Goal: Use online tool/utility: Use online tool/utility

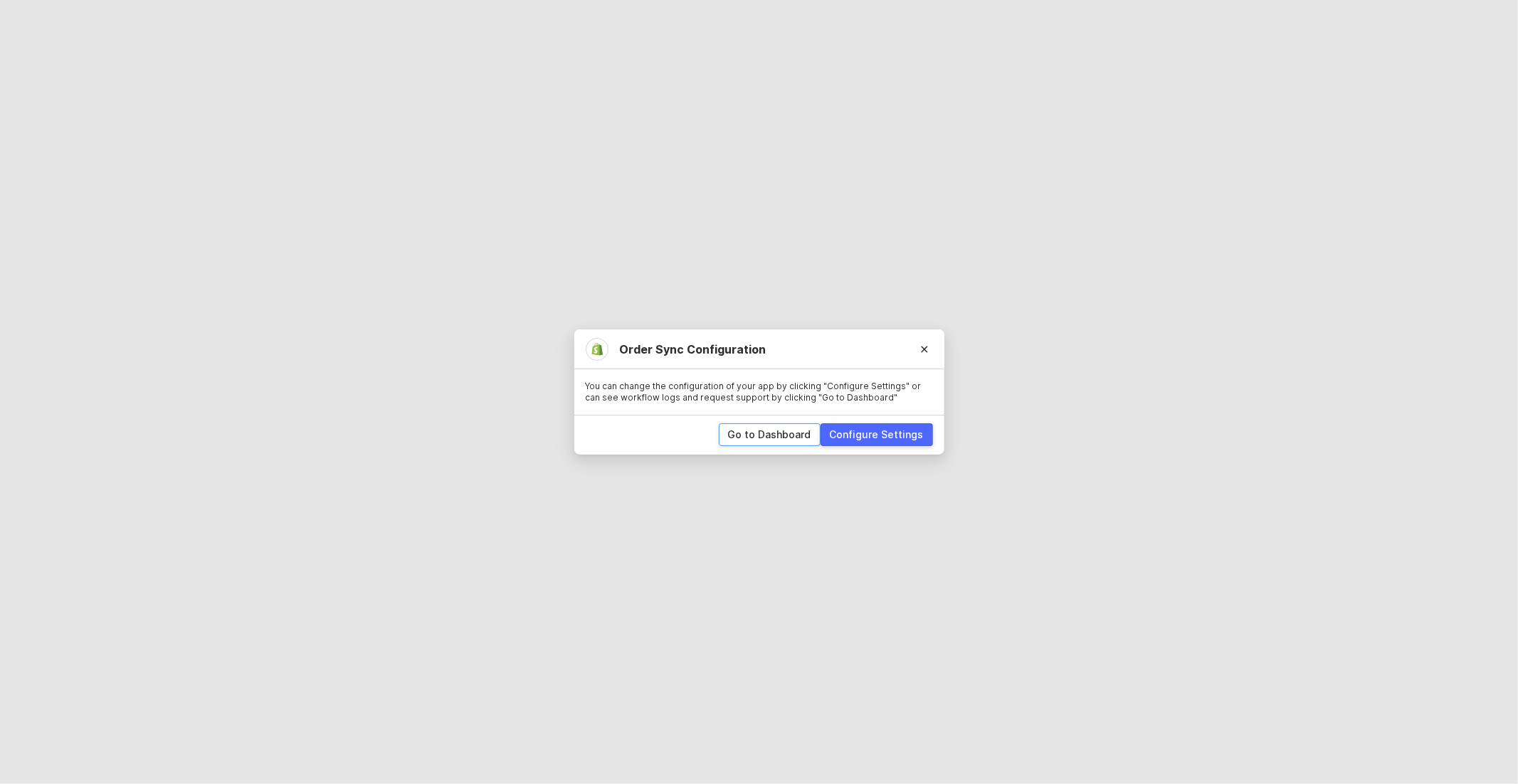
click at [778, 436] on div "Go to Dashboard" at bounding box center [769, 435] width 83 height 14
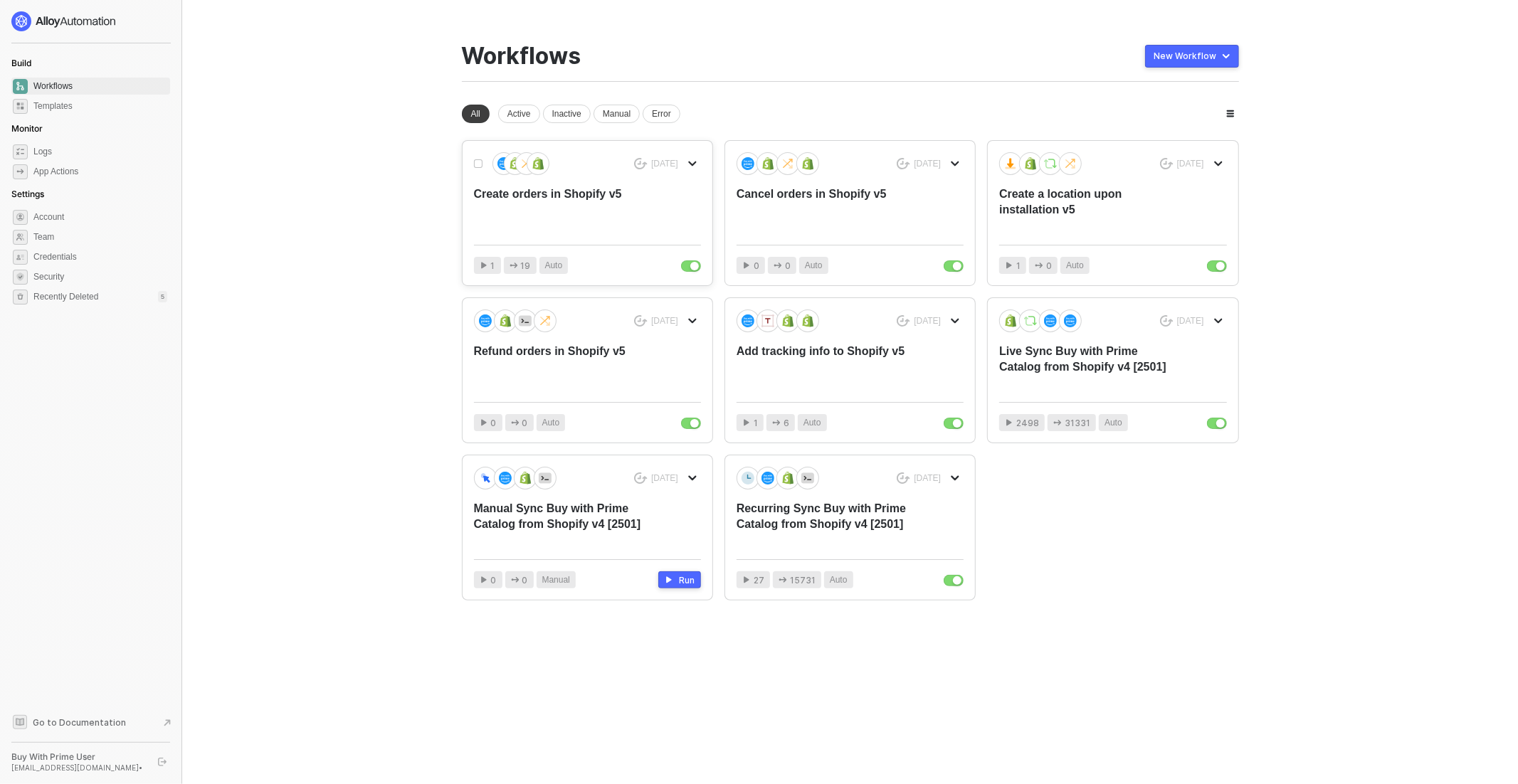
click at [641, 220] on div "Create orders in Shopify v5" at bounding box center [565, 209] width 182 height 47
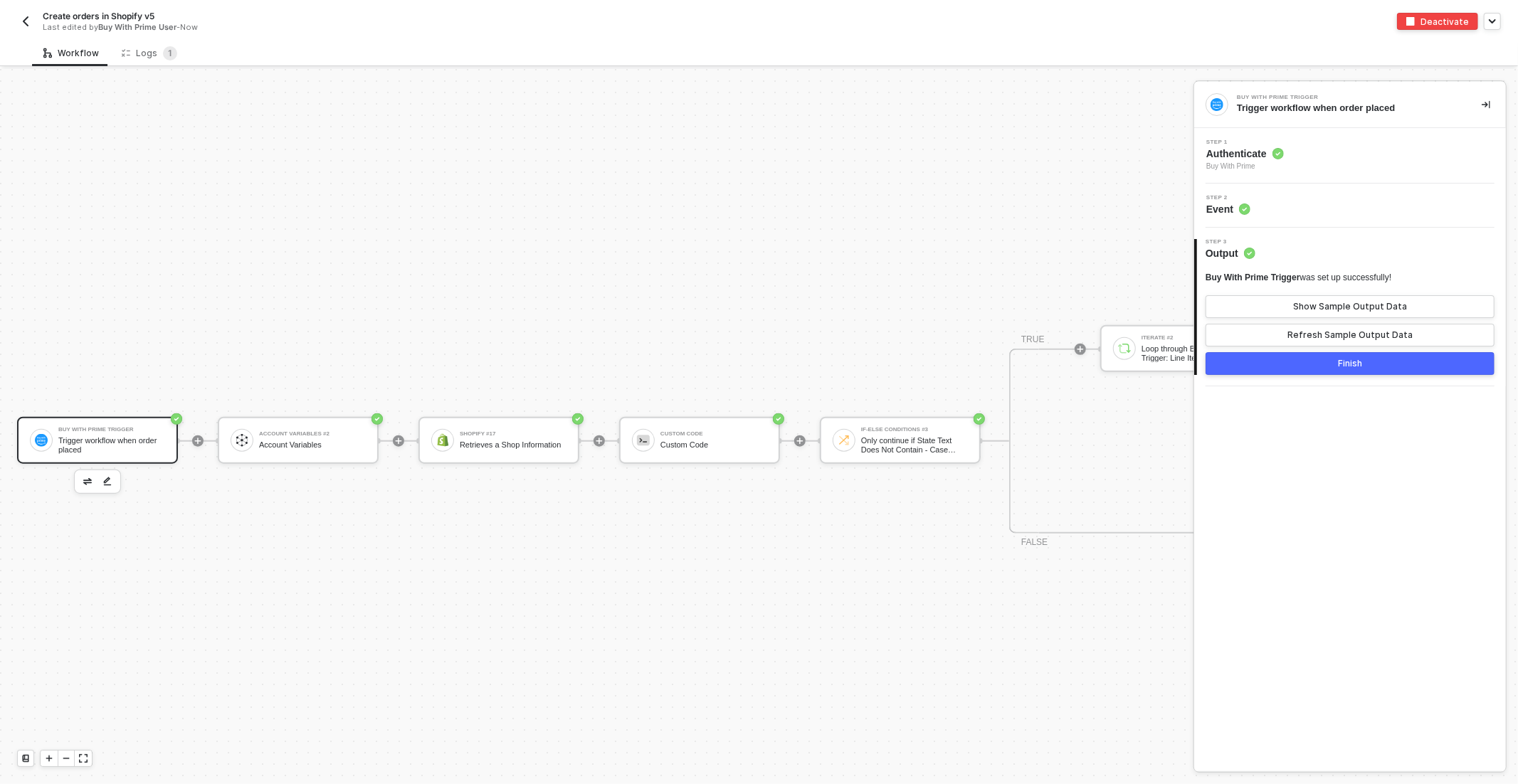
scroll to position [932, 0]
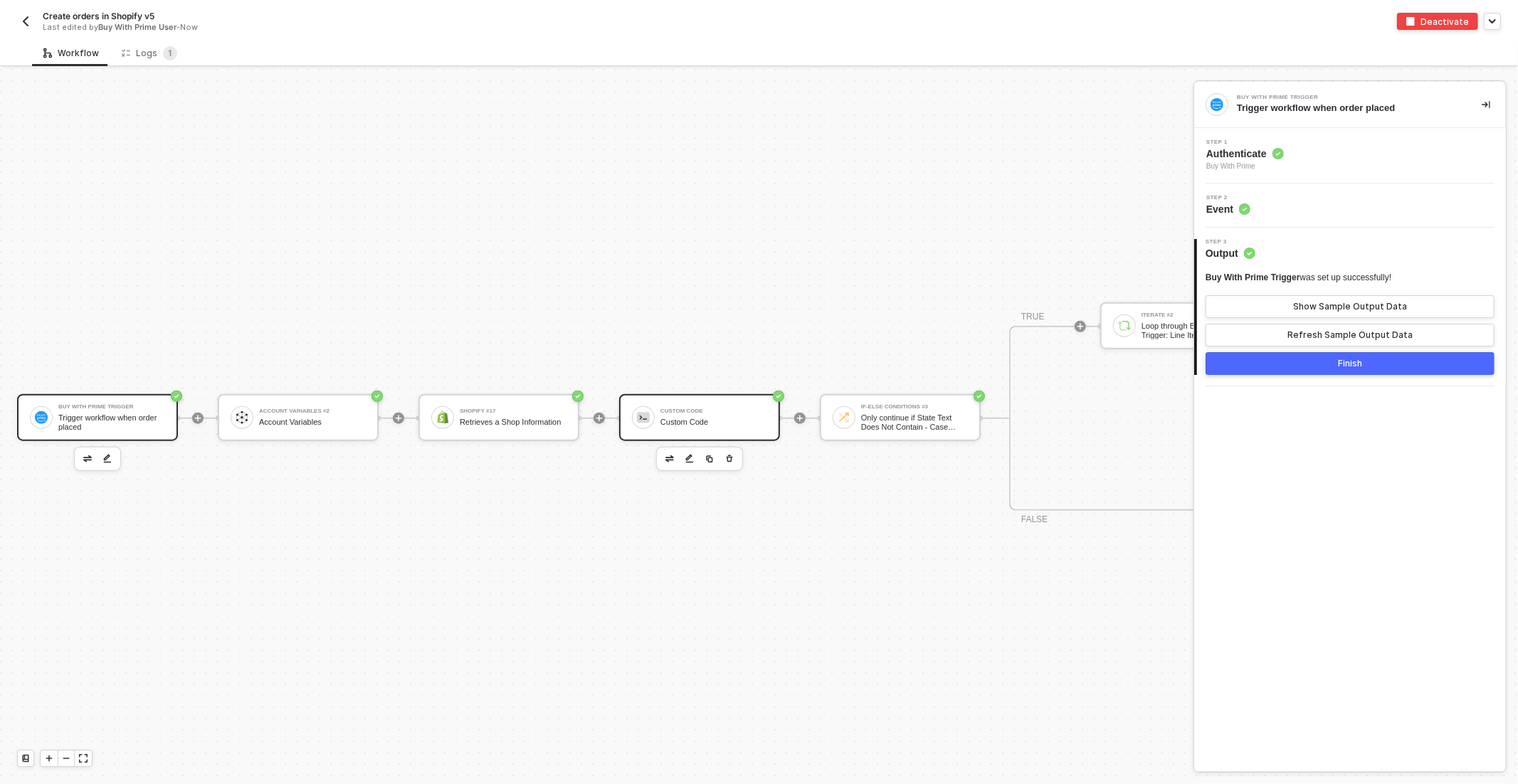
click at [697, 415] on div "Custom Code Custom Code" at bounding box center [714, 417] width 107 height 27
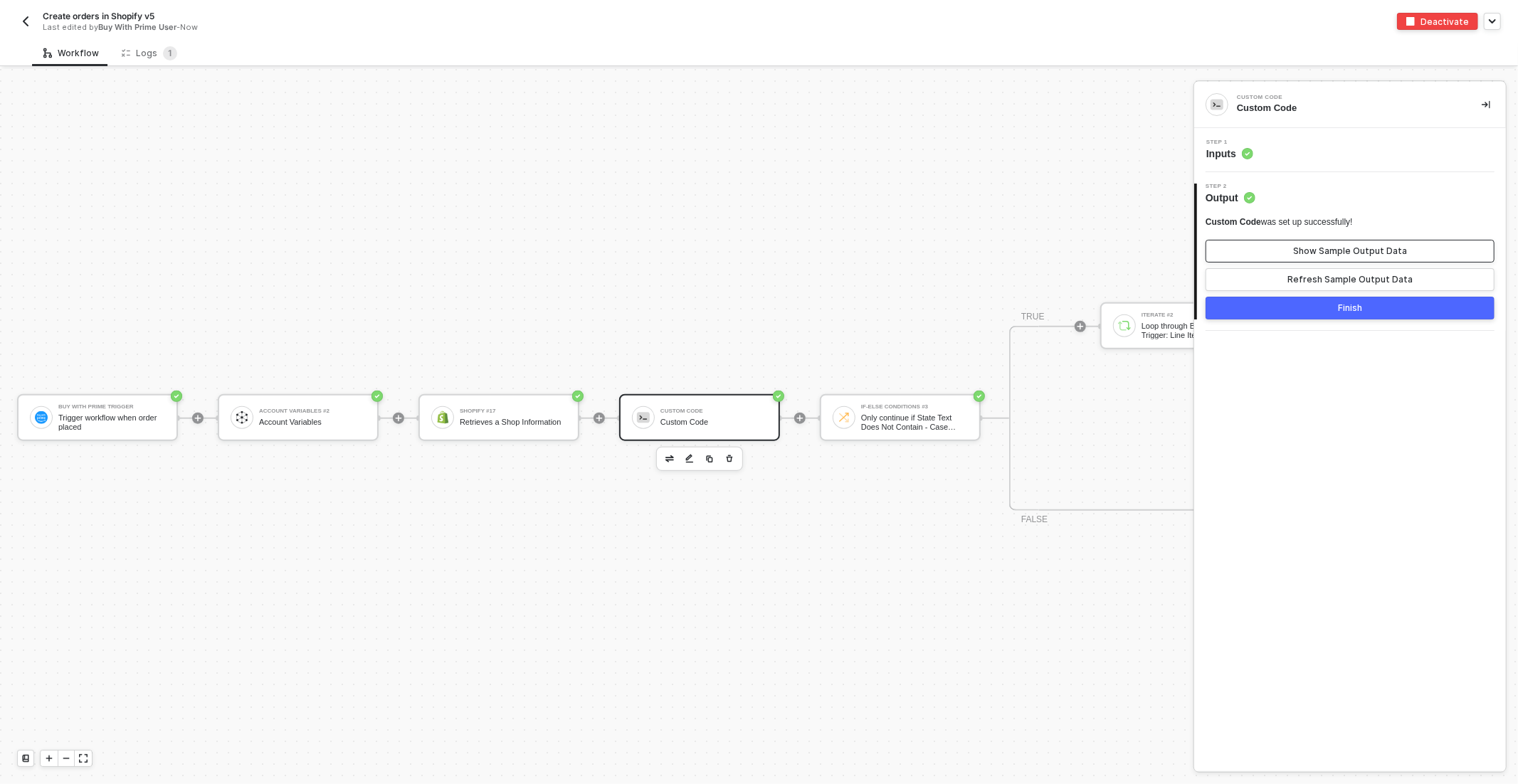
click at [1378, 245] on div "Show Sample Output Data" at bounding box center [1350, 250] width 114 height 12
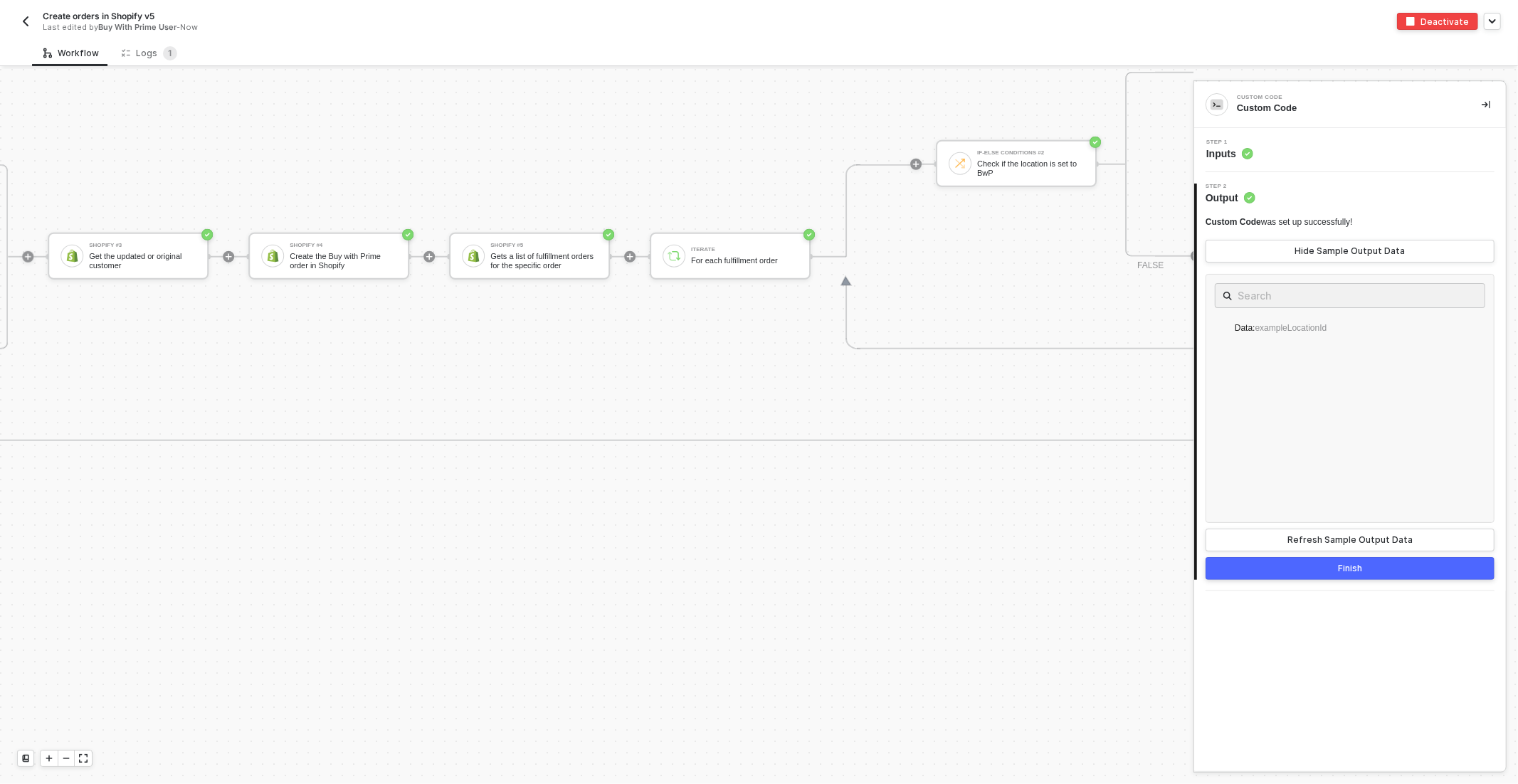
scroll to position [1001, 3417]
click at [155, 52] on div "Logs 1" at bounding box center [150, 53] width 55 height 14
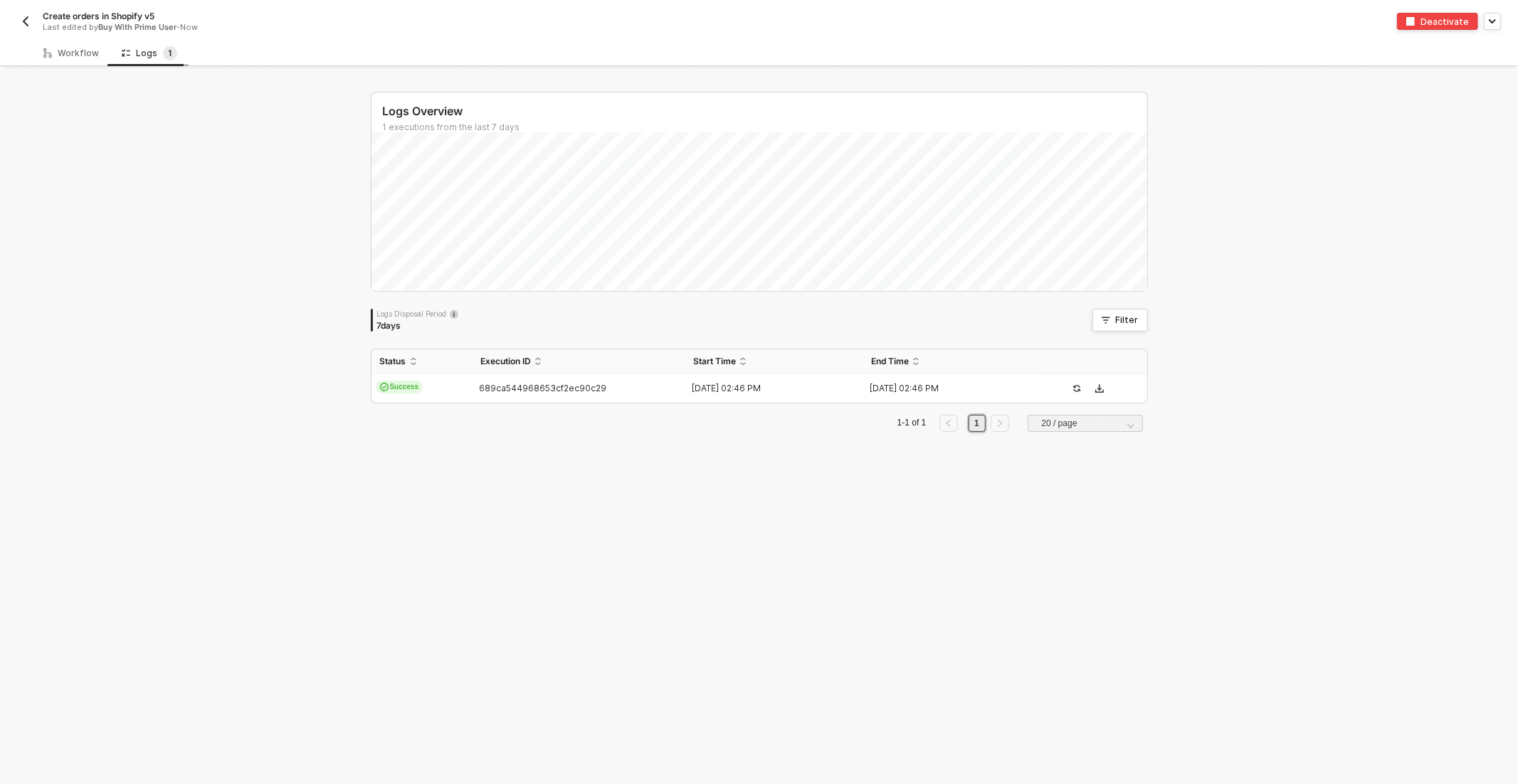
click at [146, 54] on div "Logs 1" at bounding box center [150, 53] width 55 height 14
